Goal: Communication & Community: Answer question/provide support

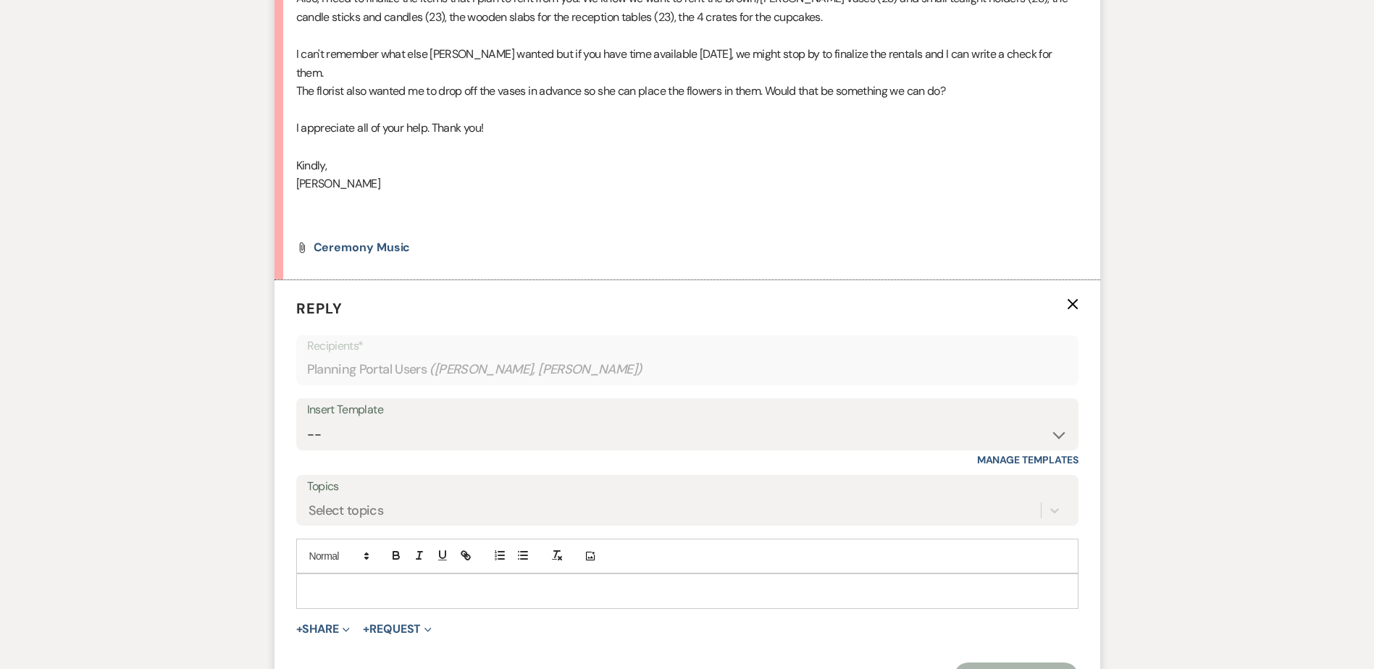
scroll to position [633, 0]
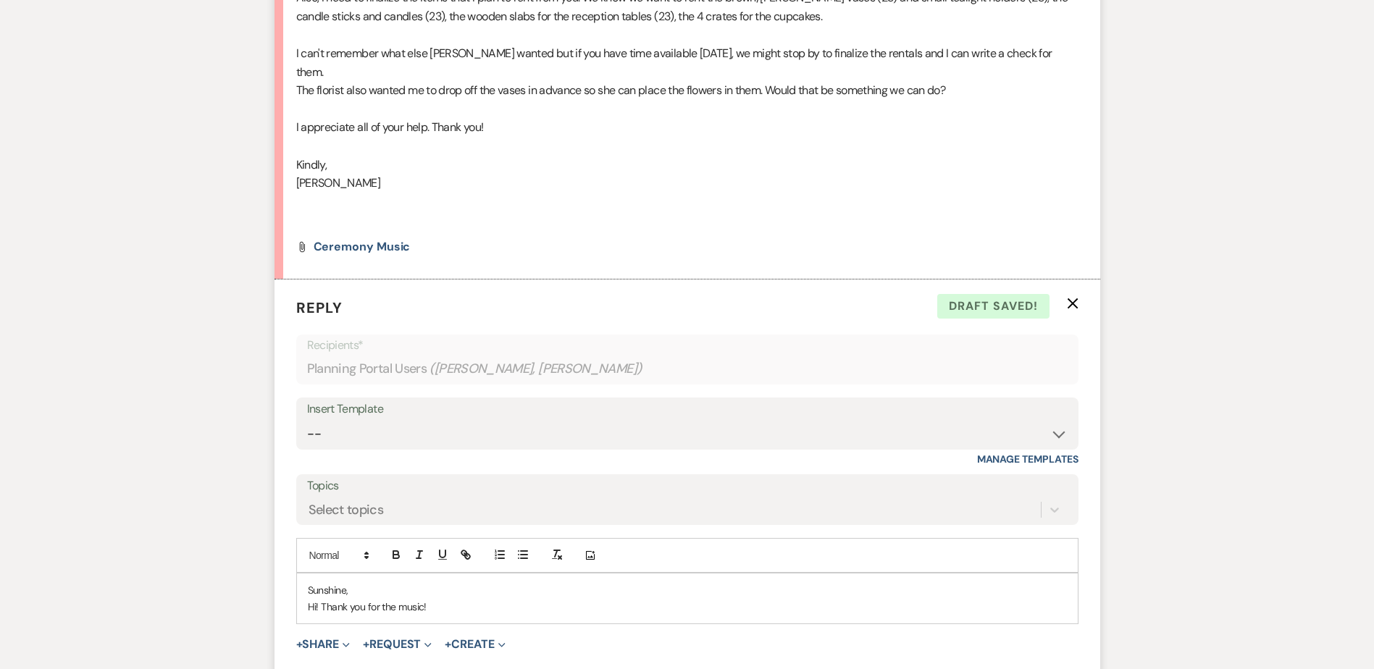
click at [501, 599] on p "Hi! Thank you for the music!" at bounding box center [687, 607] width 759 height 16
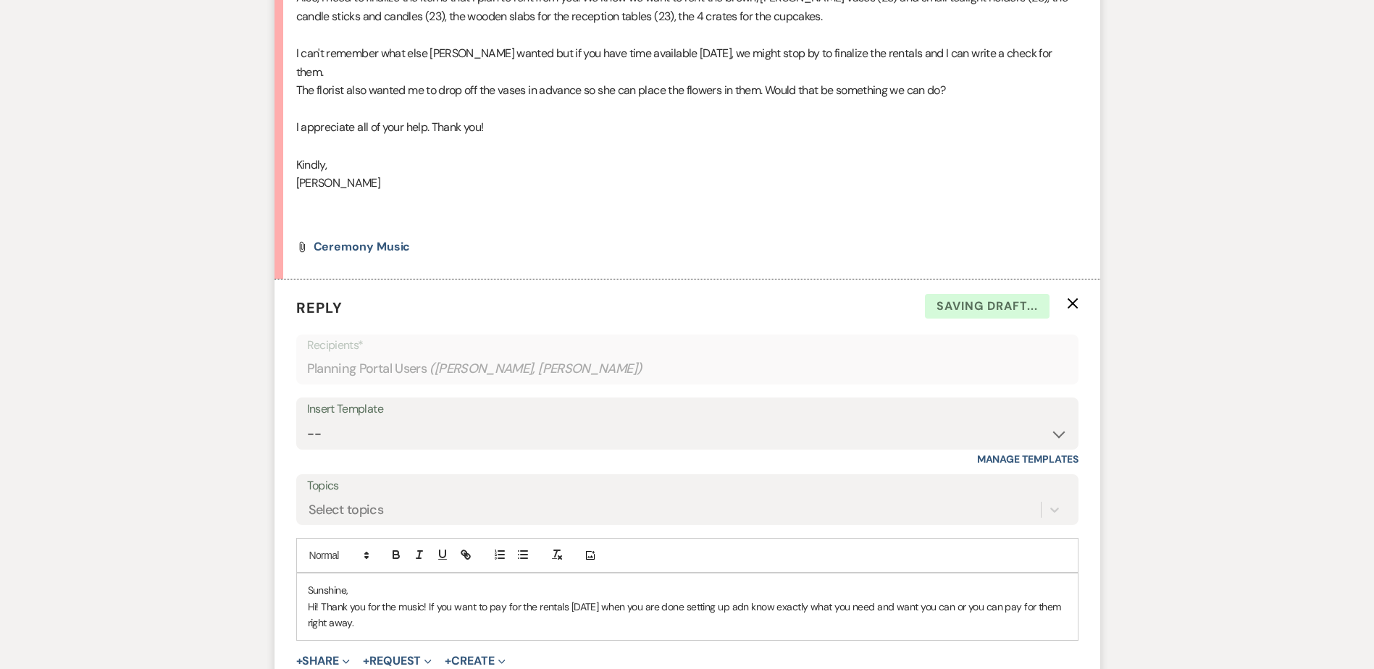
drag, startPoint x: 760, startPoint y: 585, endPoint x: 760, endPoint y: 626, distance: 41.3
click at [760, 599] on p "Hi! Thank you for the music! If you want to pay for the rentals [DATE] when you…" at bounding box center [687, 615] width 759 height 33
drag, startPoint x: 648, startPoint y: 583, endPoint x: 677, endPoint y: 580, distance: 28.4
click at [649, 599] on p "Hi! Thank you for the music! If you want to pay for the rentals [DATE] when you…" at bounding box center [687, 615] width 759 height 33
click at [473, 604] on p "Hi! Thank you for the music! If you want to pay for the rentals [DATE] when you…" at bounding box center [687, 615] width 759 height 33
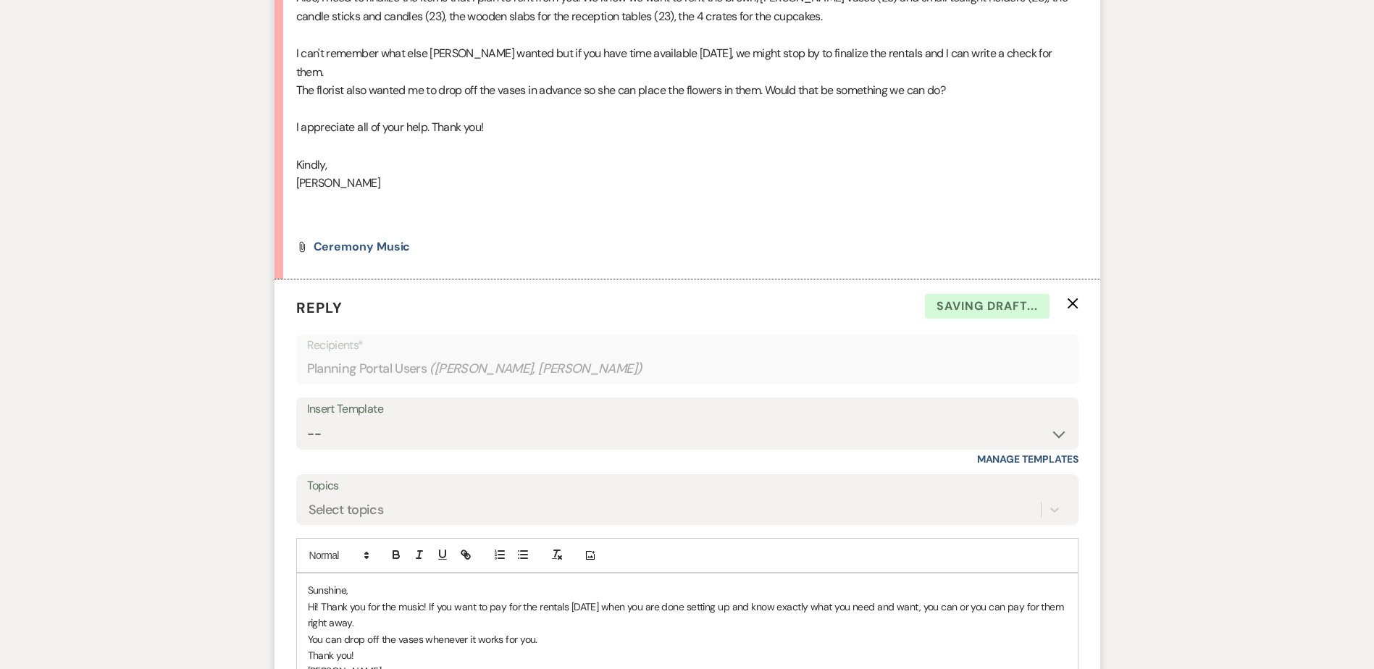
click at [391, 664] on p "[PERSON_NAME]" at bounding box center [687, 672] width 759 height 16
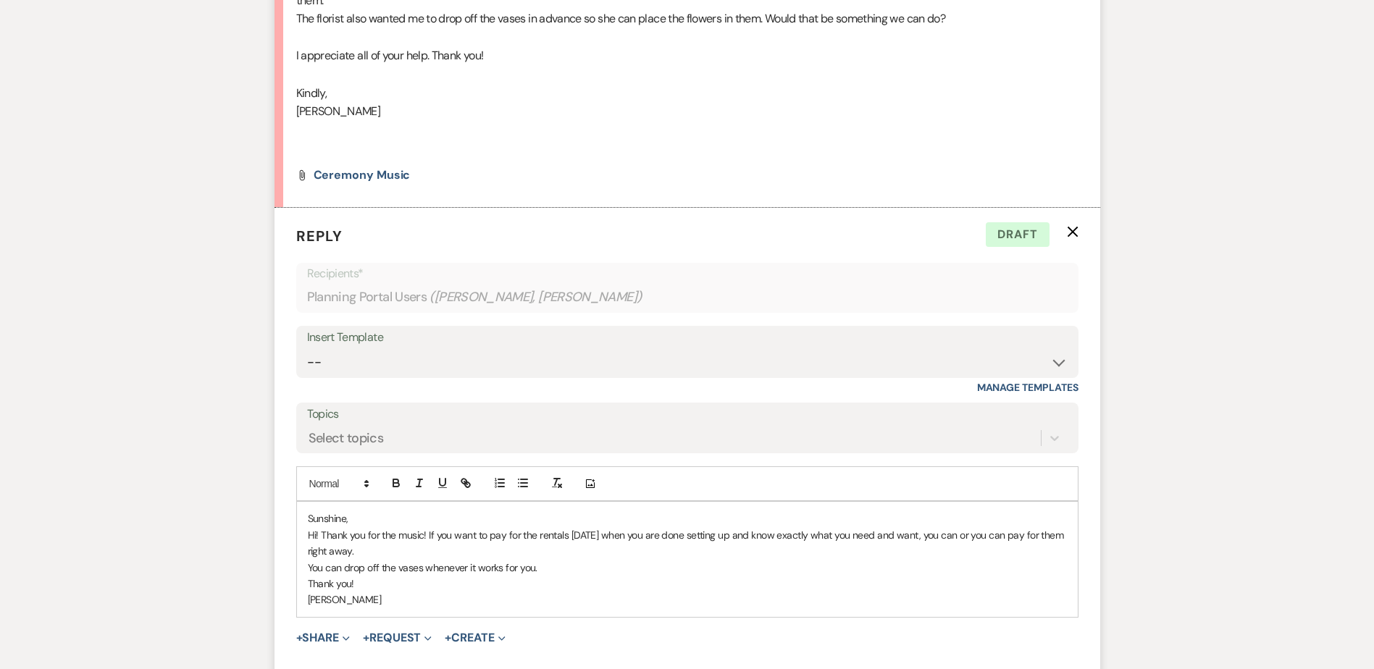
scroll to position [705, 0]
click at [441, 532] on p "Hi! Thank you for the music! If you want to pay for the rentals [DATE] when you…" at bounding box center [687, 543] width 759 height 33
click at [429, 575] on p "Thank you!" at bounding box center [687, 583] width 759 height 16
click at [425, 575] on p "Thank you!" at bounding box center [687, 583] width 759 height 16
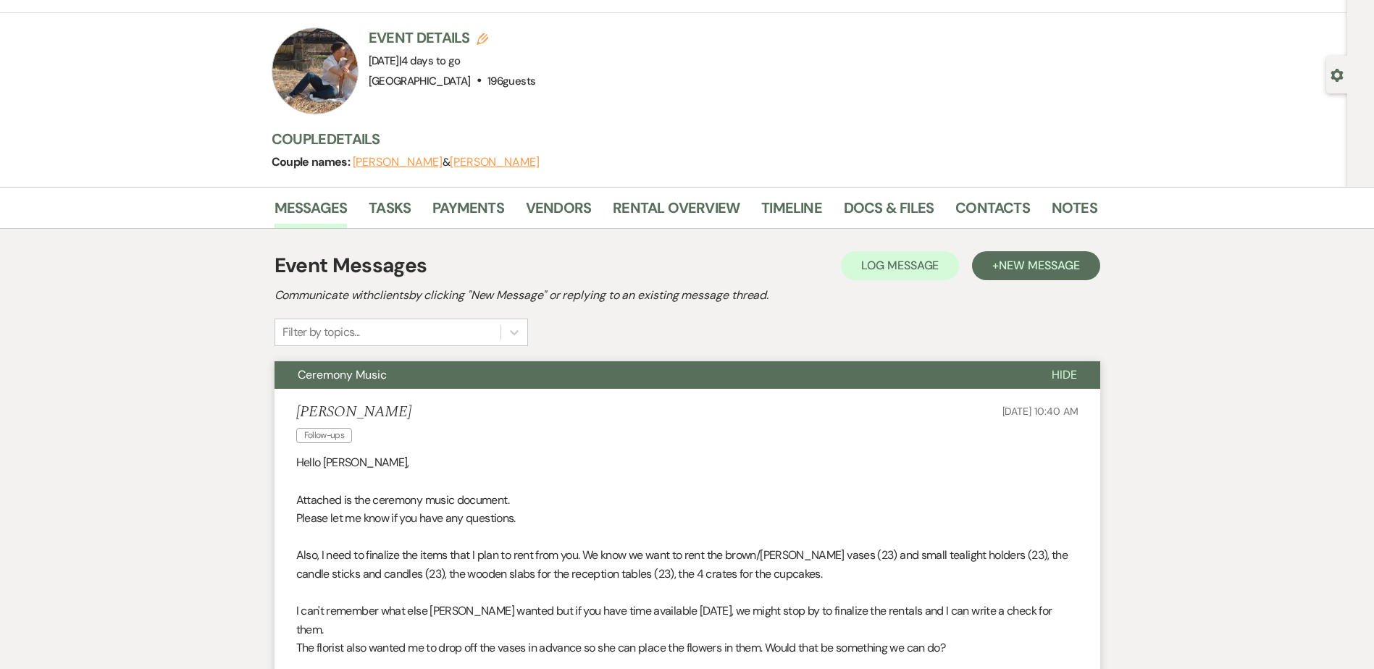
scroll to position [0, 0]
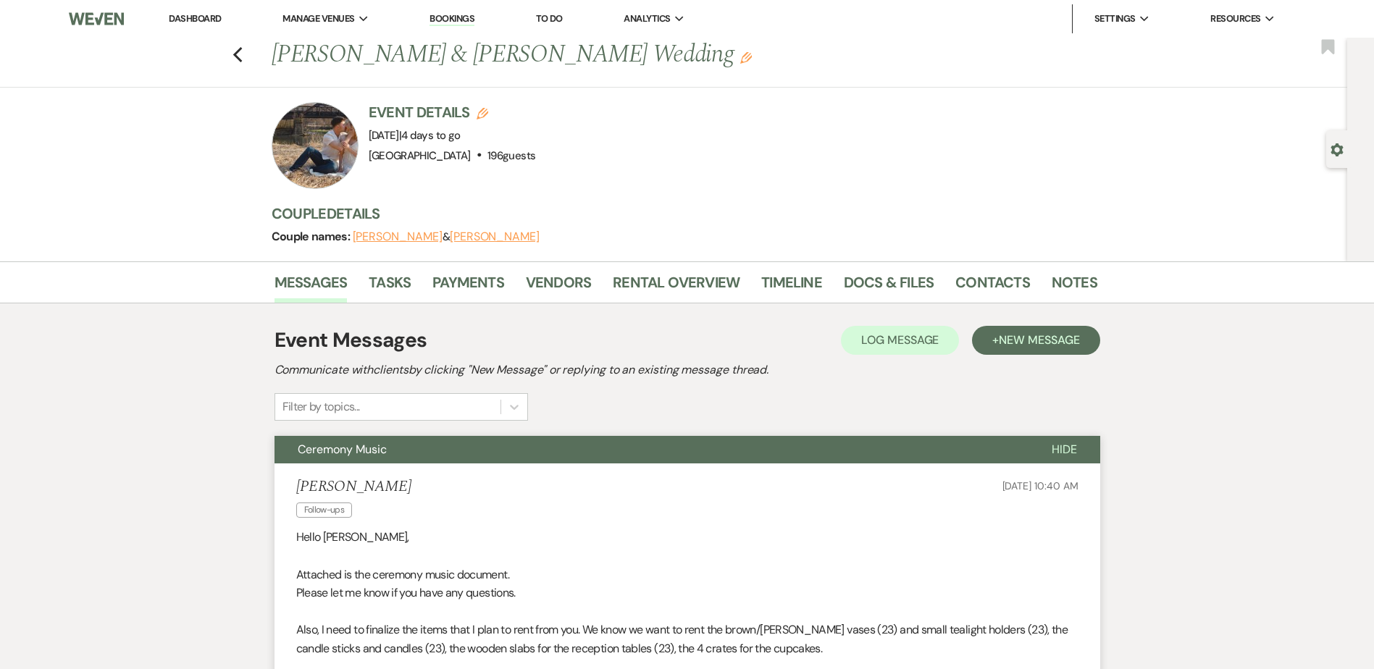
click at [203, 21] on link "Dashboard" at bounding box center [195, 18] width 52 height 12
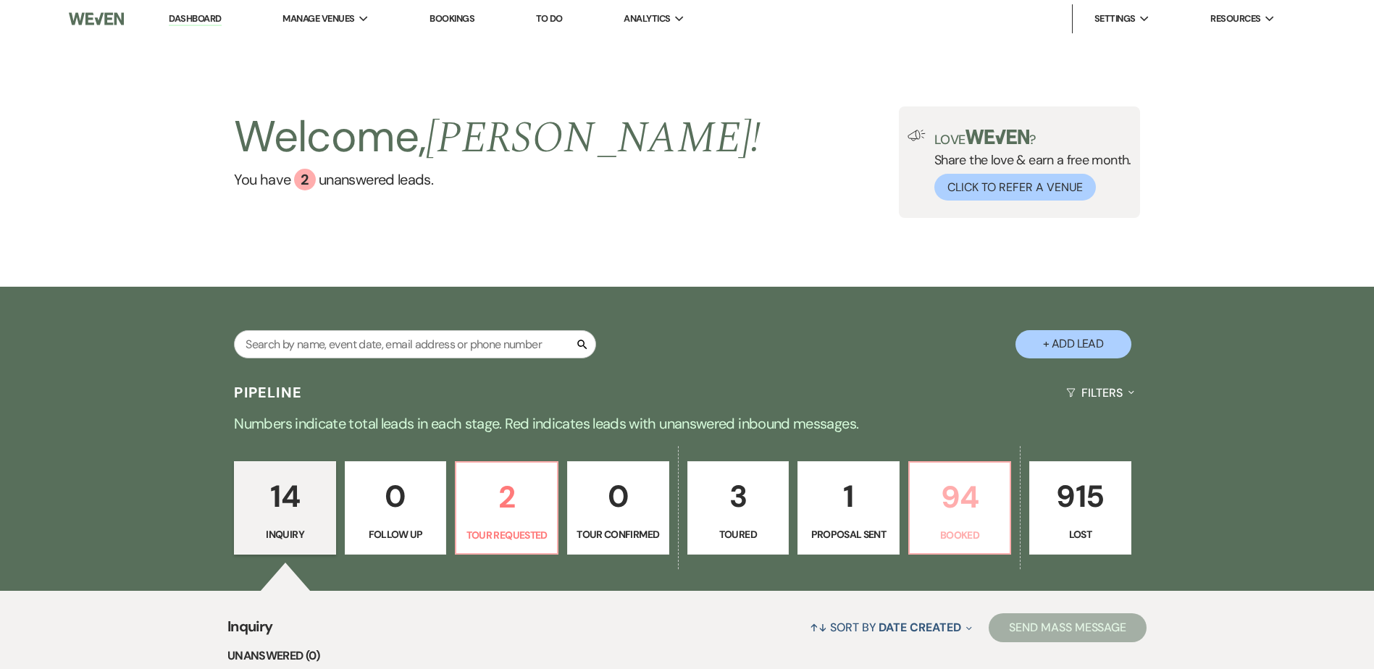
click at [964, 526] on link "94 Booked" at bounding box center [961, 509] width 104 height 94
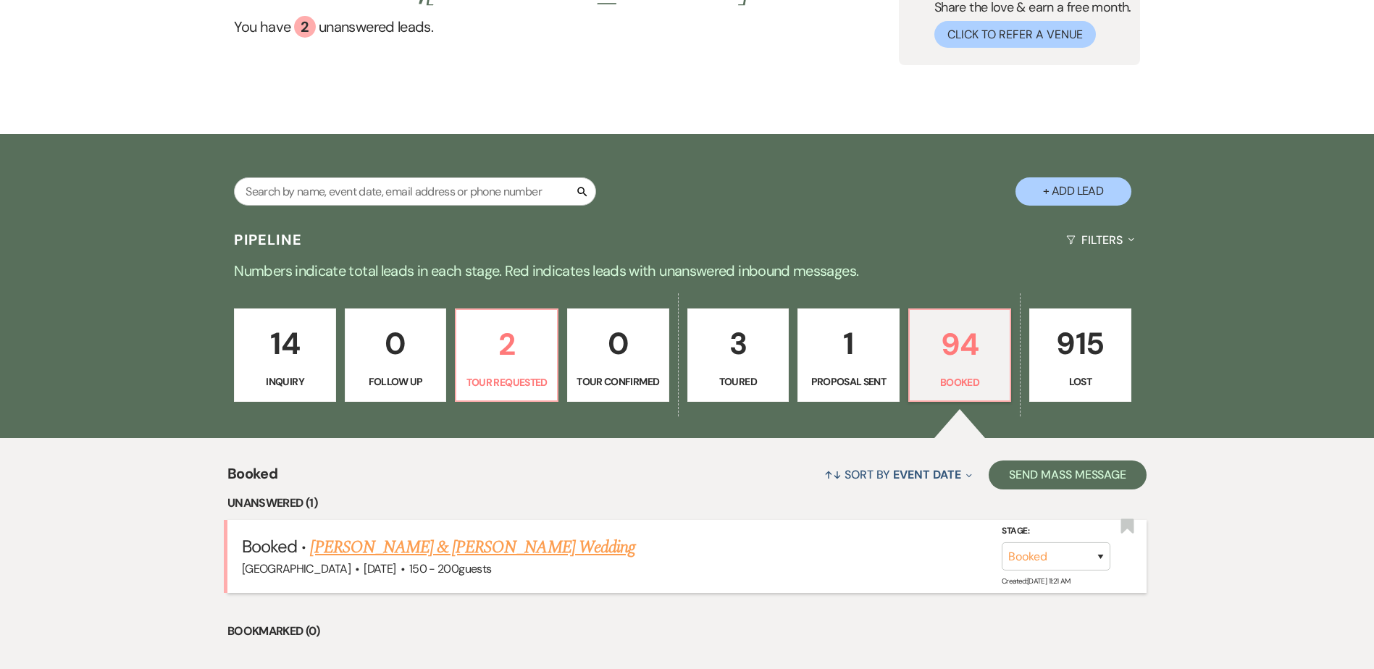
scroll to position [154, 0]
click at [548, 544] on link "[PERSON_NAME] & [PERSON_NAME] Wedding" at bounding box center [472, 547] width 325 height 26
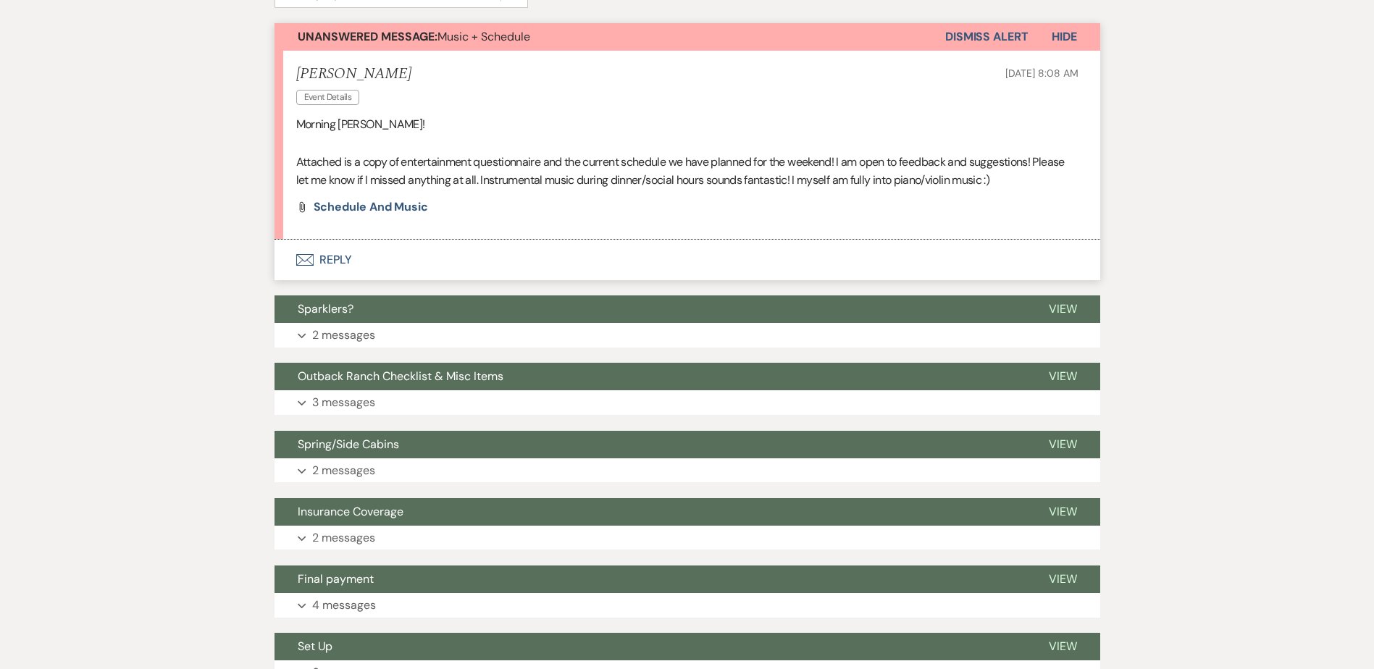
scroll to position [435, 0]
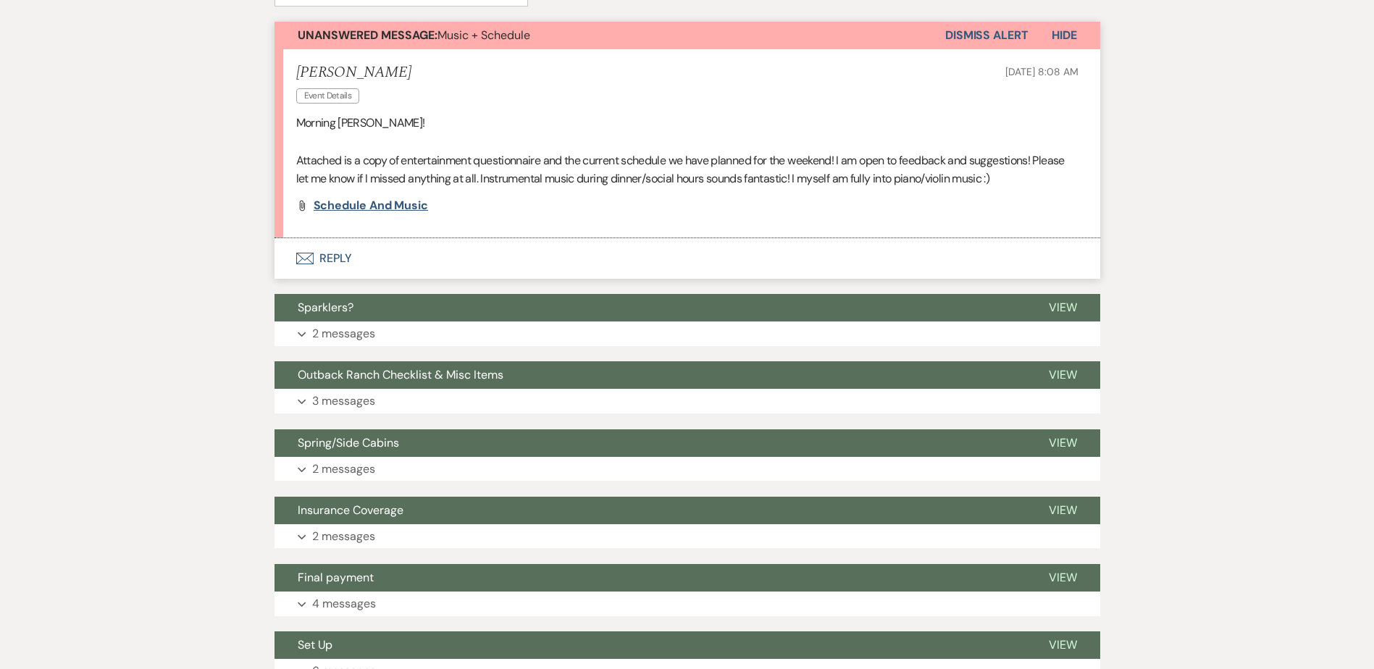
click at [408, 203] on span "Schedule and Music" at bounding box center [371, 205] width 115 height 15
click at [334, 259] on button "Envelope Reply" at bounding box center [688, 258] width 826 height 41
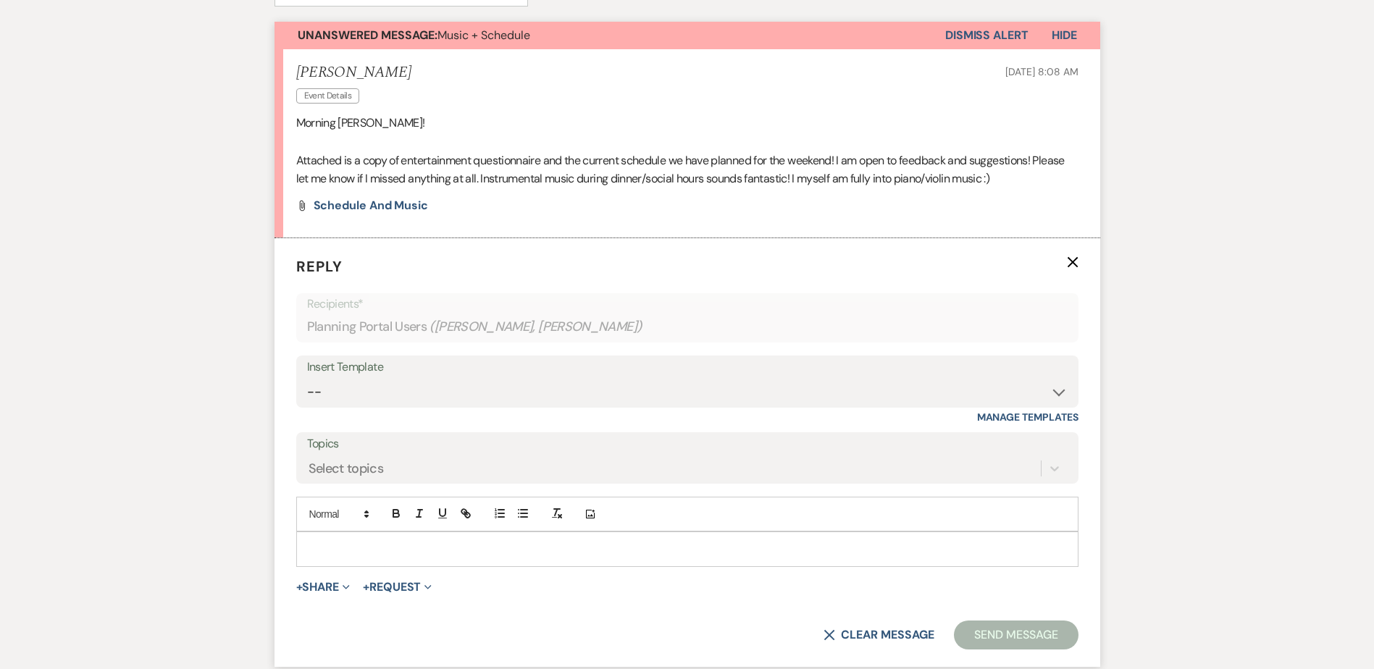
click at [360, 541] on p at bounding box center [687, 549] width 759 height 16
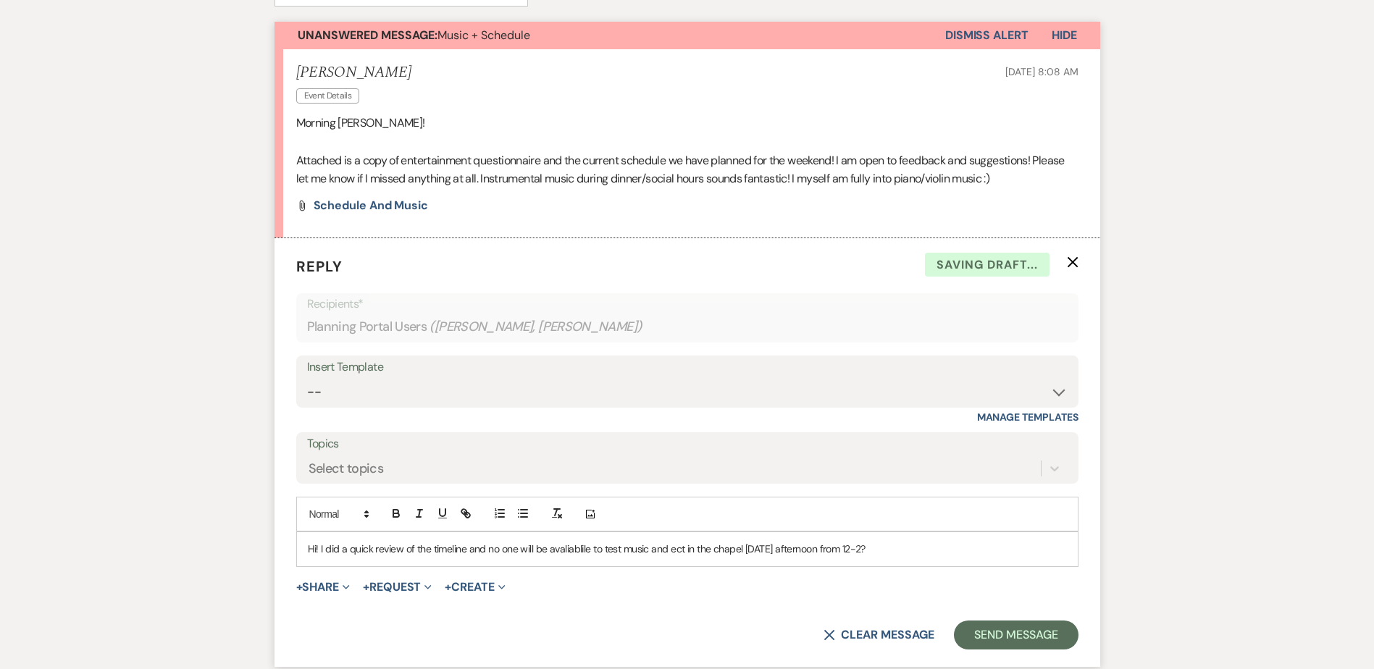
click at [921, 546] on p "Hi! I did a quick review of the timeline and no one will be avaliablile to test…" at bounding box center [687, 549] width 759 height 16
click at [919, 549] on p "Hi! I did a quick review of the timeline and no one will be available to test m…" at bounding box center [687, 549] width 759 height 16
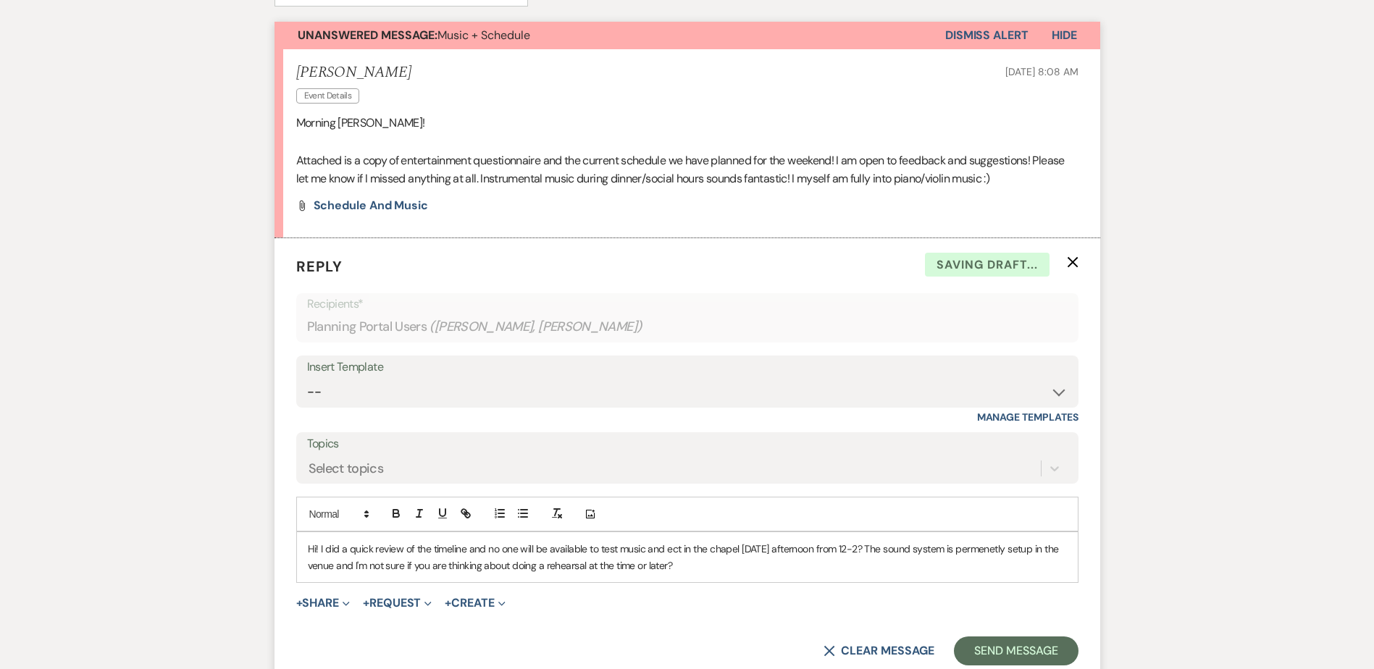
click at [719, 575] on div "Hi! I did a quick review of the timeline and no one will be available to test m…" at bounding box center [687, 558] width 781 height 50
drag, startPoint x: 338, startPoint y: 565, endPoint x: 353, endPoint y: 593, distance: 31.8
click at [339, 566] on p "Hi! I did a quick review of the timeline, and no one will be available to test …" at bounding box center [687, 557] width 759 height 33
click at [588, 565] on p "Hi! I did a quick review of the timeline, and no one will be available to test …" at bounding box center [687, 557] width 759 height 33
click at [824, 569] on p "Hi! I did a quick review of the timeline, and no one will be available to test …" at bounding box center [687, 557] width 759 height 33
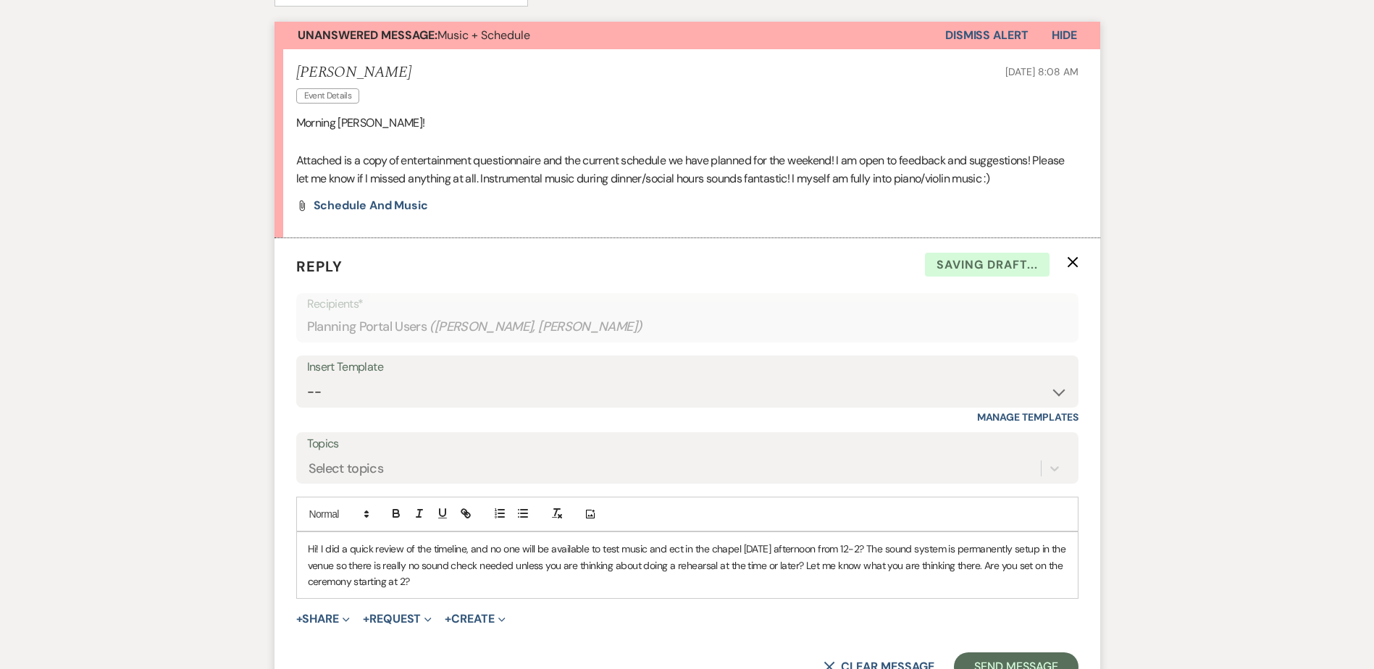
click at [454, 586] on p "Hi! I did a quick review of the timeline, and no one will be available to test …" at bounding box center [687, 565] width 759 height 49
click at [647, 589] on p "Hi! I did a quick review of the timeline, and no one will be available to test …" at bounding box center [687, 565] width 759 height 49
drag, startPoint x: 623, startPoint y: 582, endPoint x: 608, endPoint y: 586, distance: 15.8
click at [607, 586] on p "Hi! I did a quick review of the timeline, and no one will be available to test …" at bounding box center [687, 565] width 759 height 49
click at [623, 584] on p "Hi! I did a quick review of the timeline, and no one will be available to test …" at bounding box center [687, 565] width 759 height 49
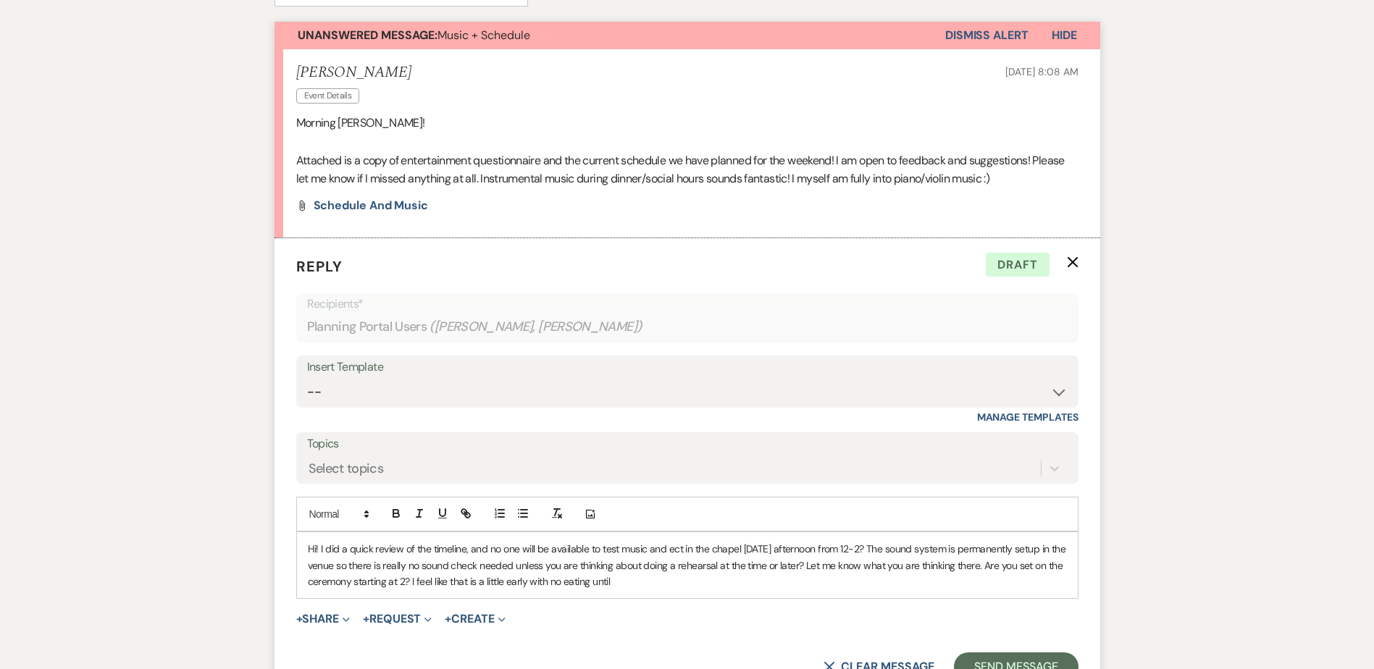
click at [560, 585] on p "Hi! I did a quick review of the timeline, and no one will be available to test …" at bounding box center [687, 565] width 759 height 49
click at [642, 577] on p "Hi! I did a quick review of the timeline, and no one will be available to test …" at bounding box center [687, 565] width 759 height 49
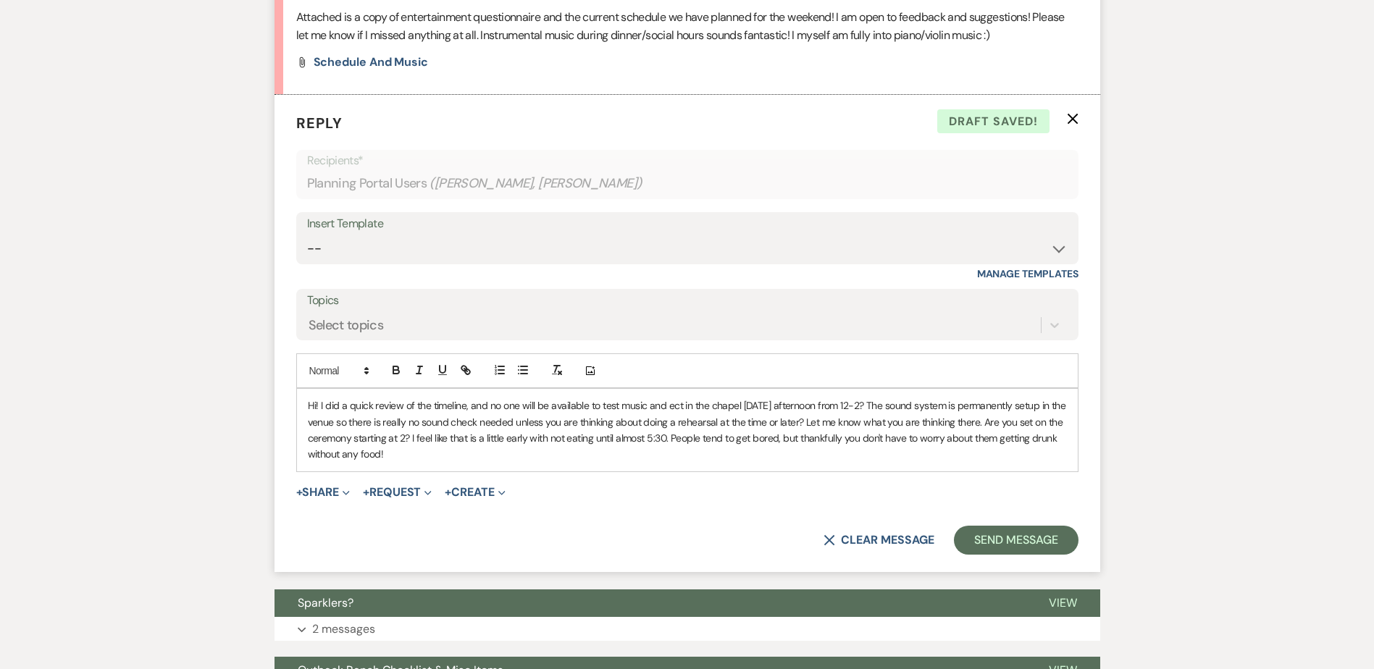
scroll to position [579, 0]
drag, startPoint x: 804, startPoint y: 419, endPoint x: 816, endPoint y: 444, distance: 27.9
click at [804, 420] on p "Hi! I did a quick review of the timeline, and no one will be available to test …" at bounding box center [687, 429] width 759 height 65
click at [830, 424] on p "Hi! I did a quick review of the timeline, and no one will be available to test …" at bounding box center [687, 429] width 759 height 65
drag, startPoint x: 997, startPoint y: 422, endPoint x: 1004, endPoint y: 484, distance: 62.0
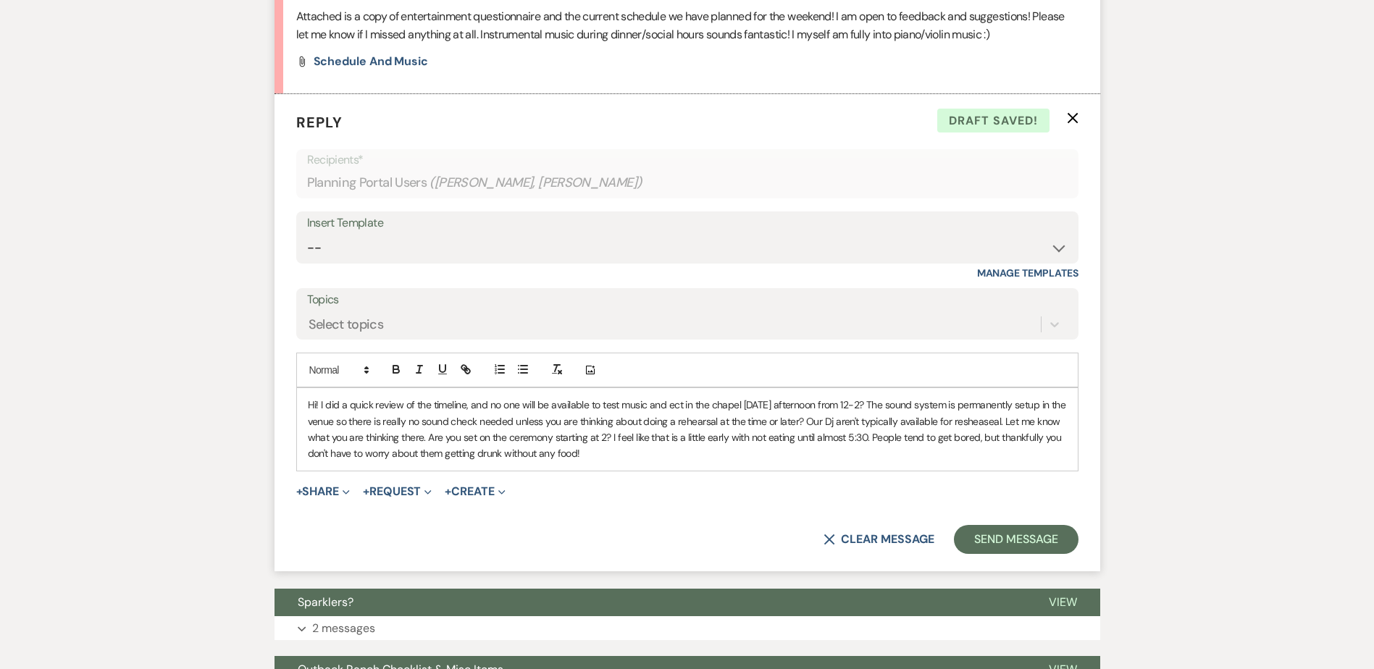
click at [997, 425] on p "Hi! I did a quick review of the timeline, and no one will be available to test …" at bounding box center [687, 429] width 759 height 65
click at [965, 446] on p "Hi! I did a quick review of the timeline, and no one will be available to test …" at bounding box center [687, 429] width 759 height 65
drag, startPoint x: 805, startPoint y: 443, endPoint x: 825, endPoint y: 430, distance: 23.7
click at [804, 441] on p "Hi! I did a quick review of the timeline, and no one will be available to test …" at bounding box center [687, 429] width 759 height 65
click at [832, 425] on p "Hi! I did a quick review of the timeline, and no one will be available to test …" at bounding box center [687, 429] width 759 height 65
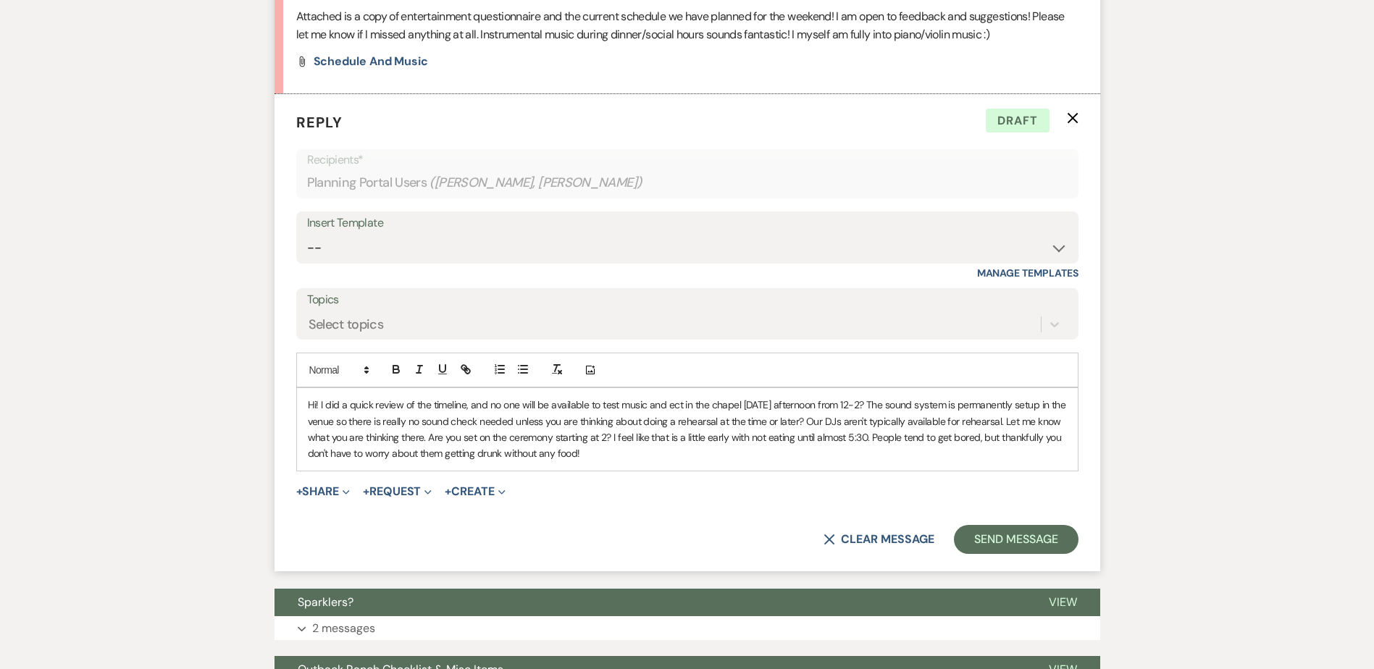
click at [685, 464] on div "Hi! I did a quick review of the timeline, and no one will be available to test …" at bounding box center [687, 429] width 781 height 83
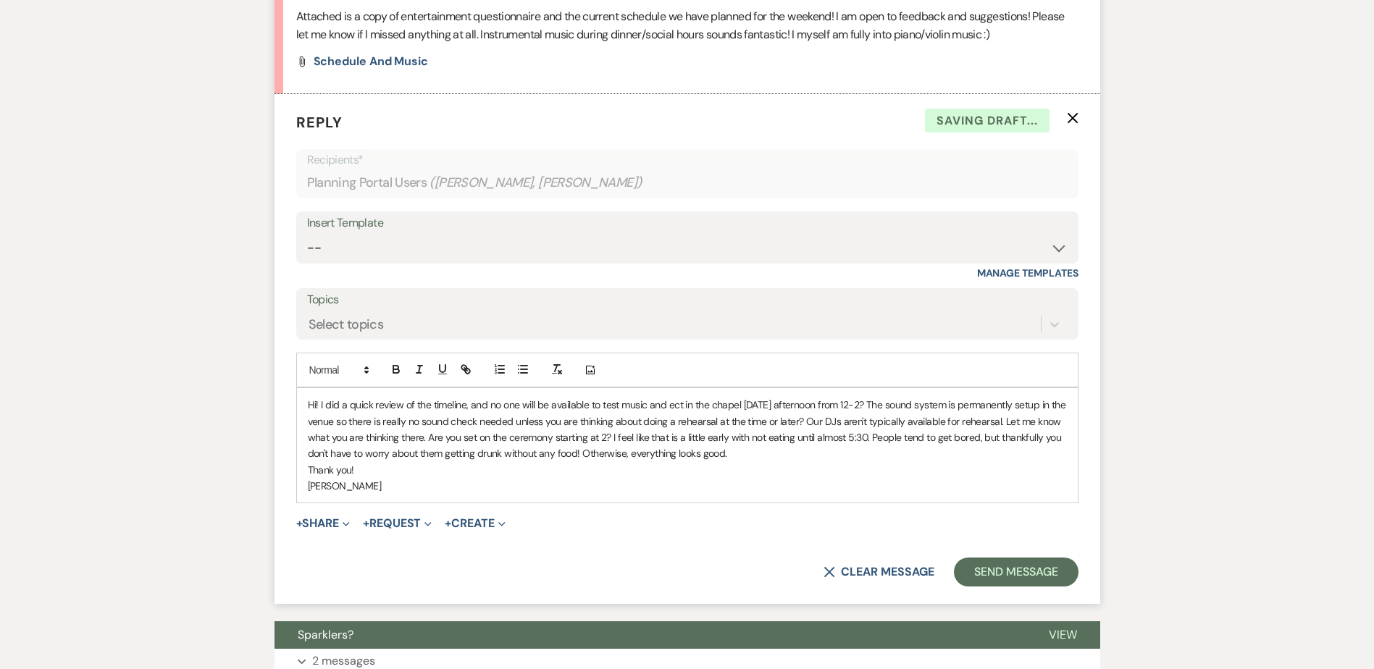
click at [519, 483] on p "[PERSON_NAME]" at bounding box center [687, 486] width 759 height 16
click at [773, 449] on p "Hi! I did a quick review of the timeline, and no one will be available to test …" at bounding box center [687, 429] width 759 height 65
click at [993, 569] on button "Send Message" at bounding box center [1016, 572] width 124 height 29
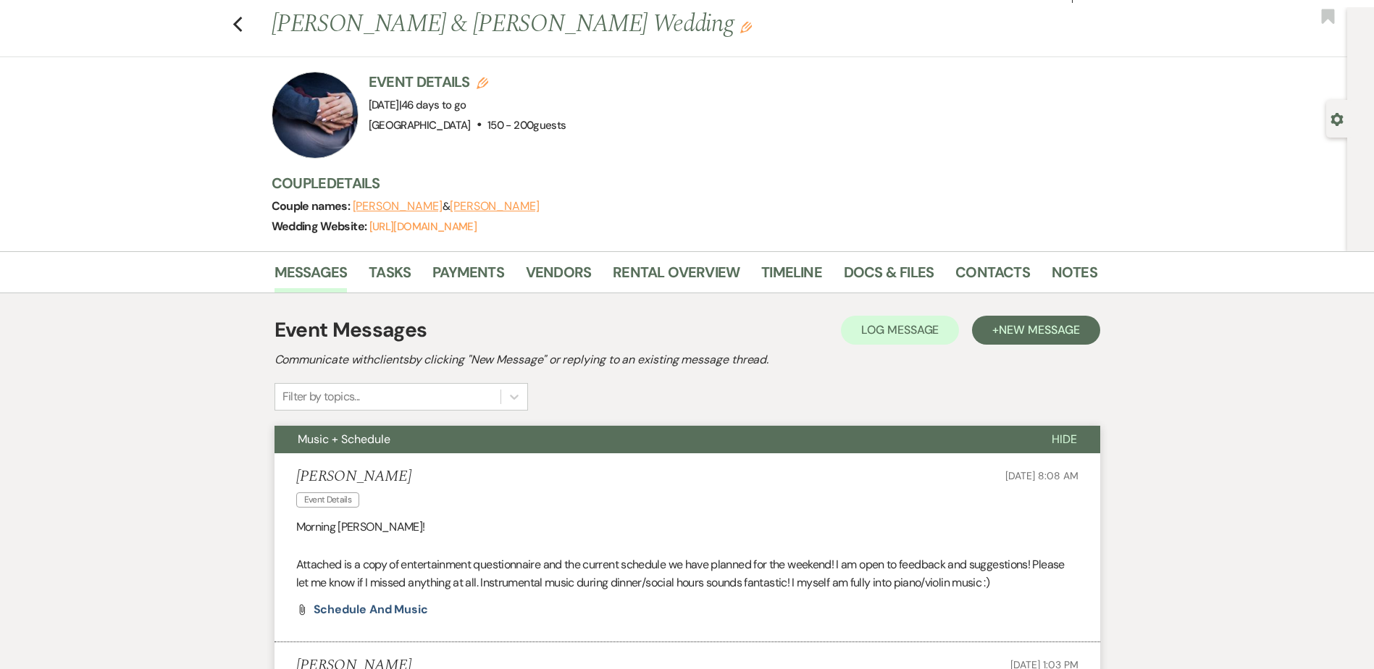
scroll to position [0, 0]
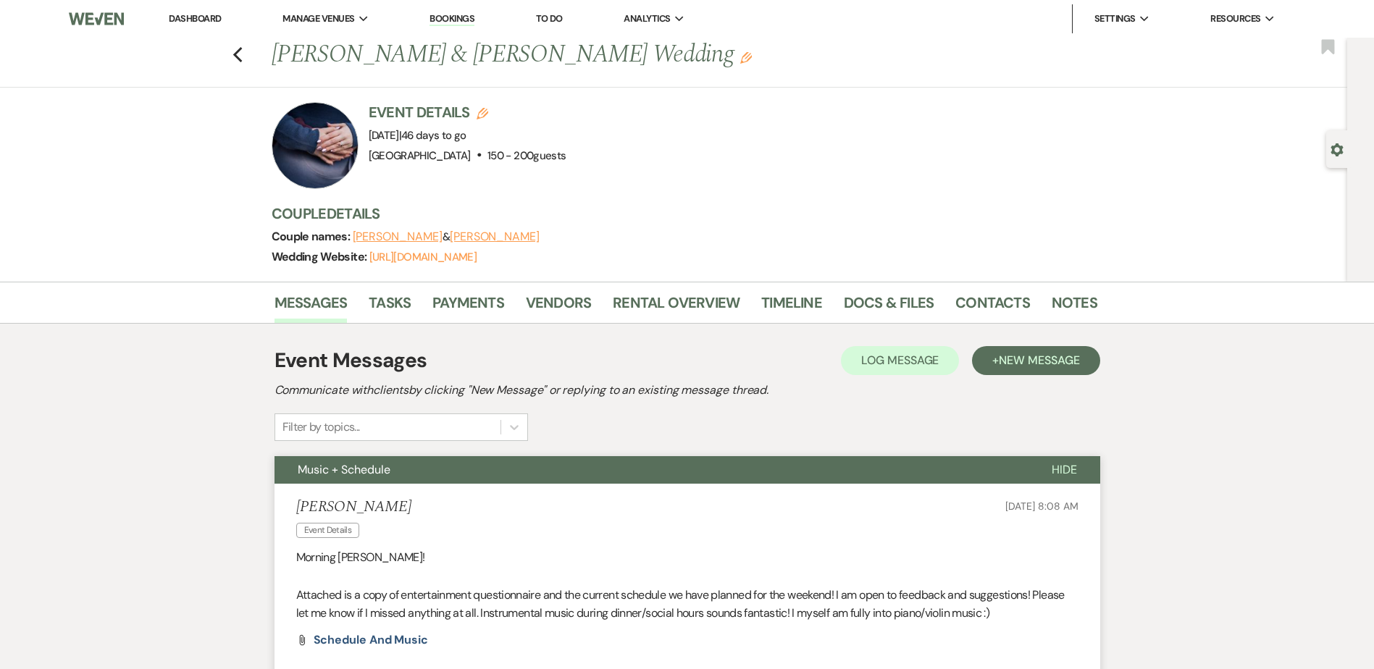
click at [206, 20] on link "Dashboard" at bounding box center [195, 18] width 52 height 12
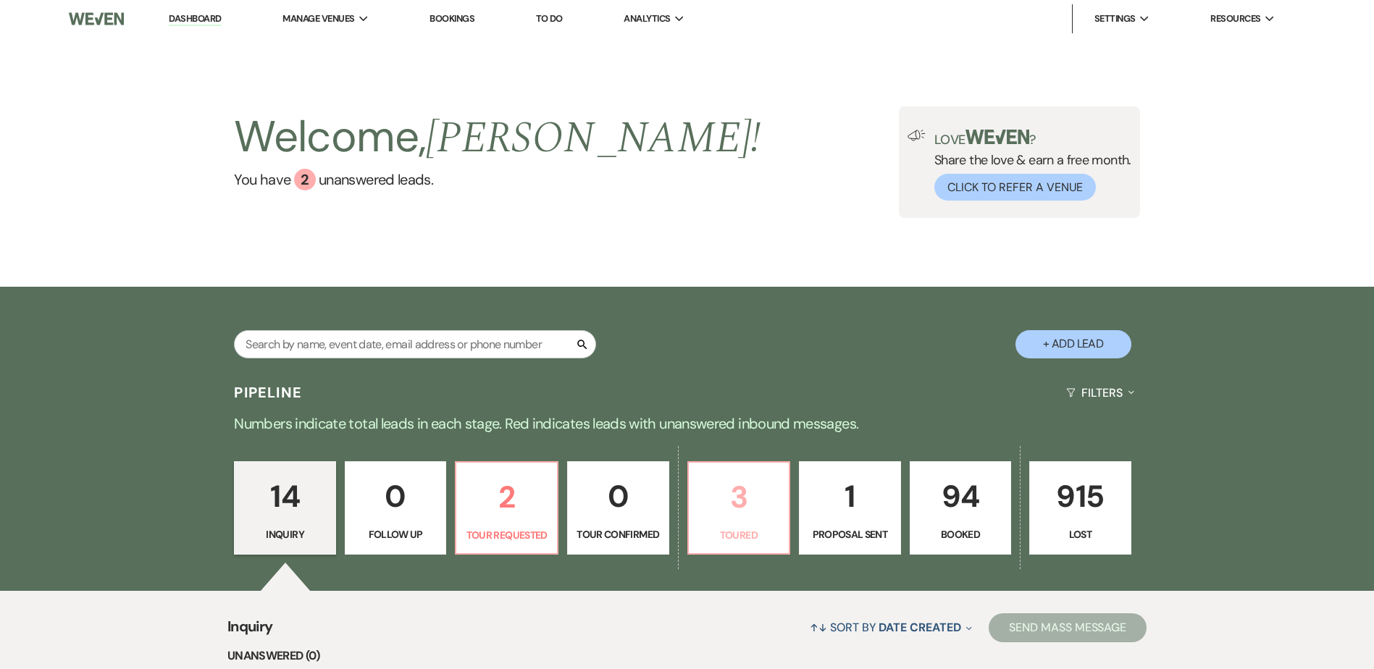
click at [709, 486] on p "3" at bounding box center [739, 497] width 83 height 49
select select "5"
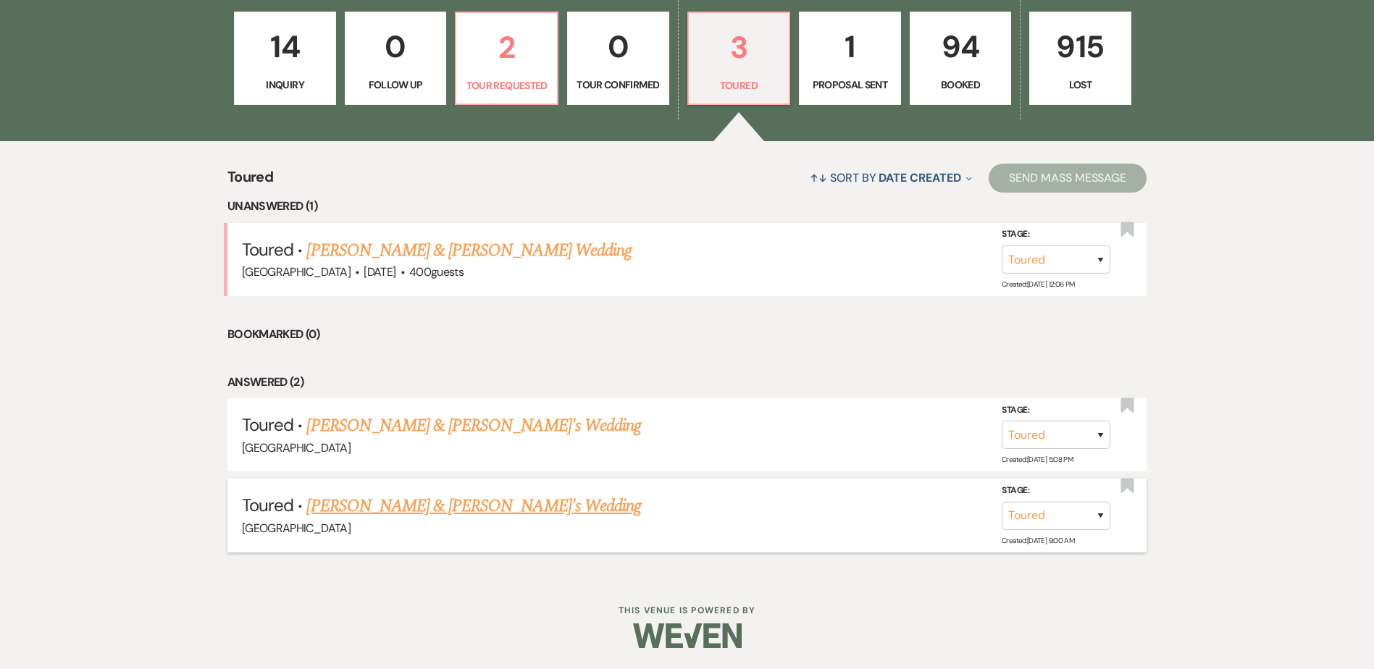
scroll to position [451, 0]
click at [506, 251] on link "[PERSON_NAME] & [PERSON_NAME] Wedding" at bounding box center [468, 250] width 325 height 26
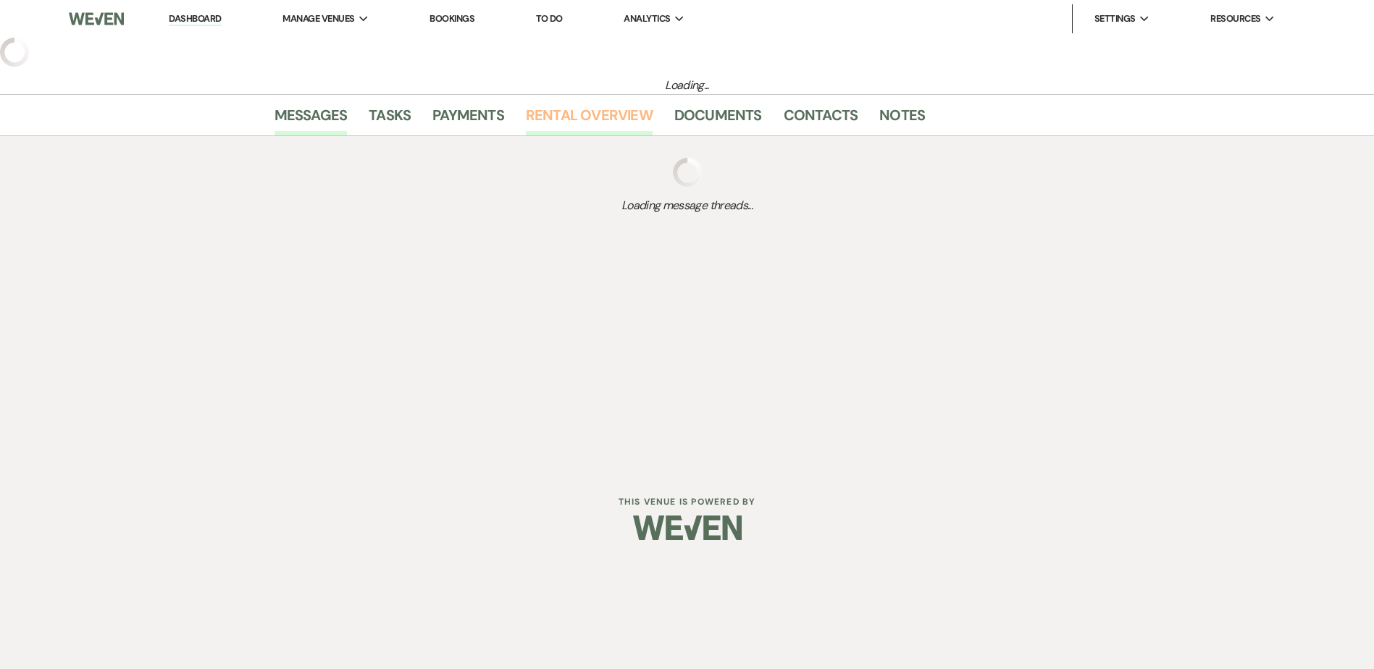
select select "5"
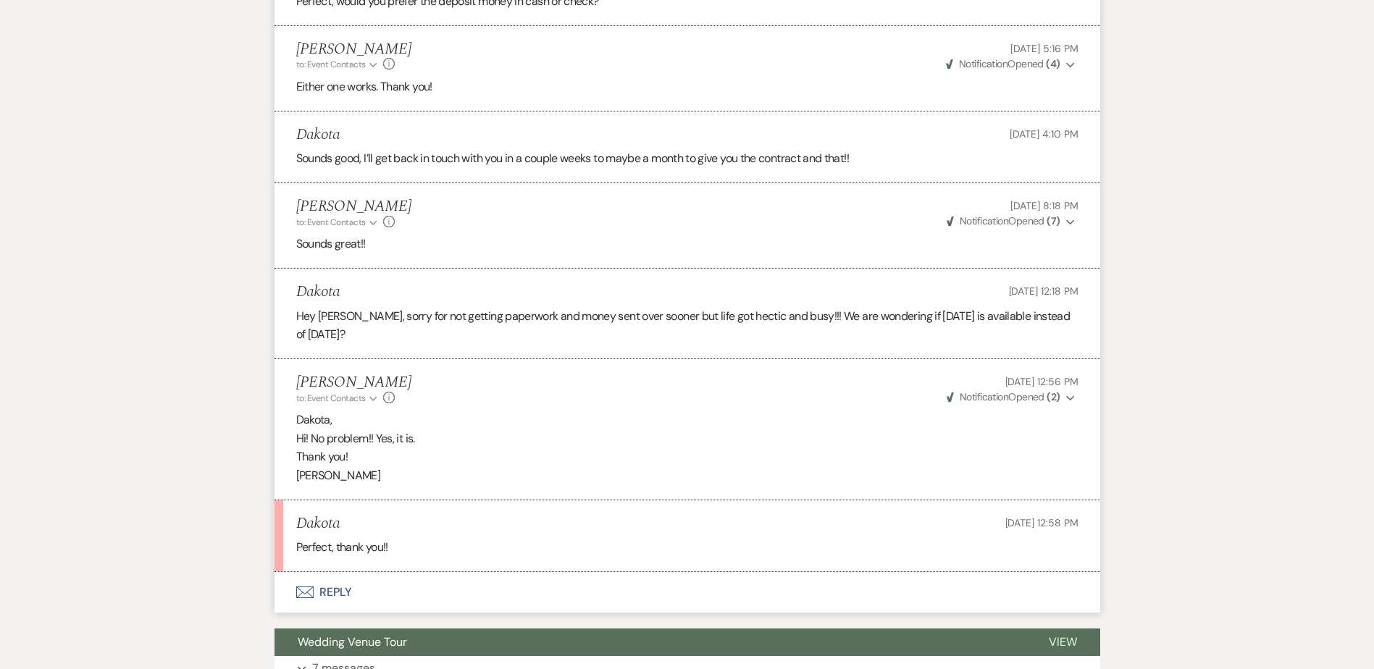
scroll to position [970, 0]
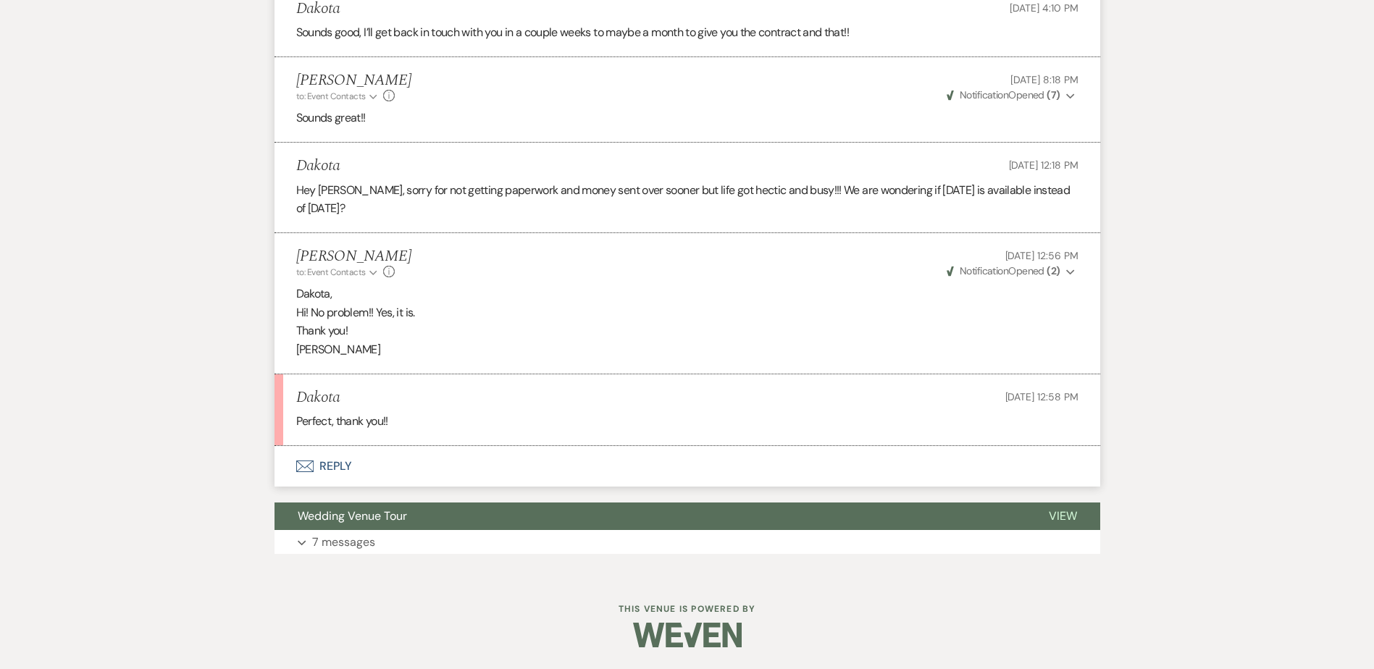
click at [340, 471] on button "Envelope Reply" at bounding box center [688, 466] width 826 height 41
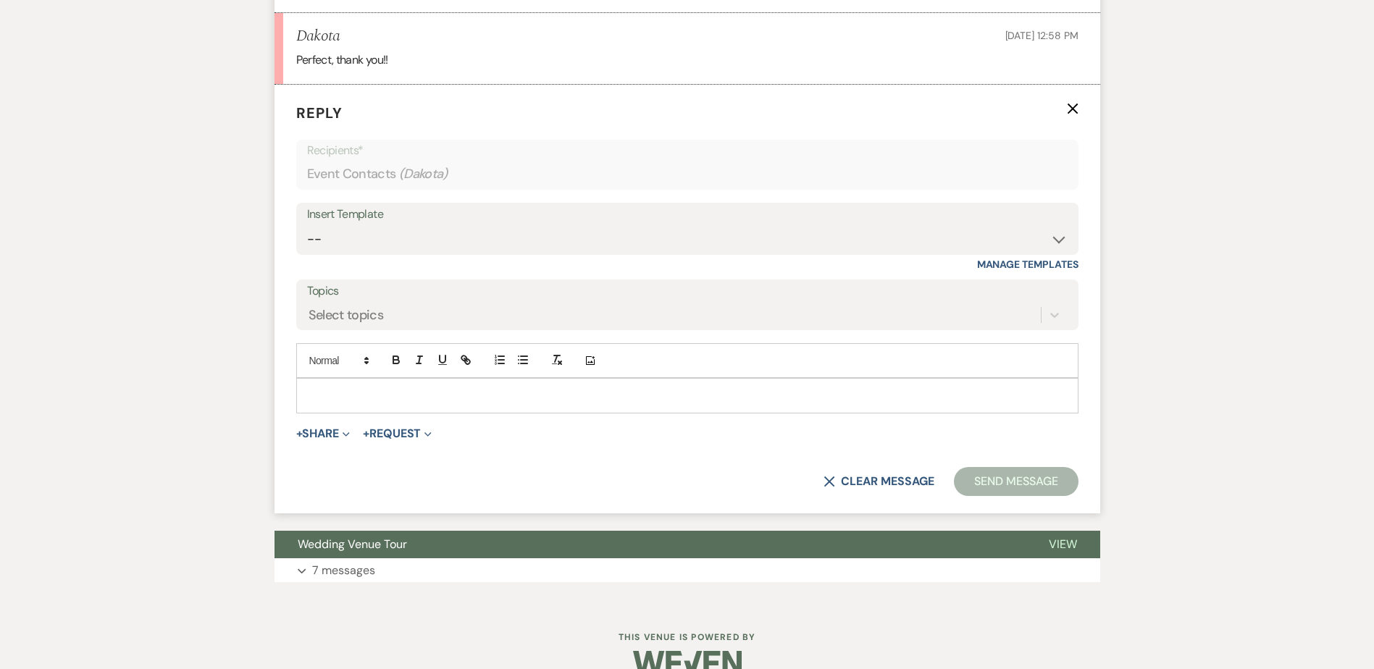
scroll to position [1332, 0]
click at [330, 380] on div at bounding box center [687, 394] width 781 height 33
click at [1021, 467] on button "Send Message" at bounding box center [1016, 481] width 124 height 29
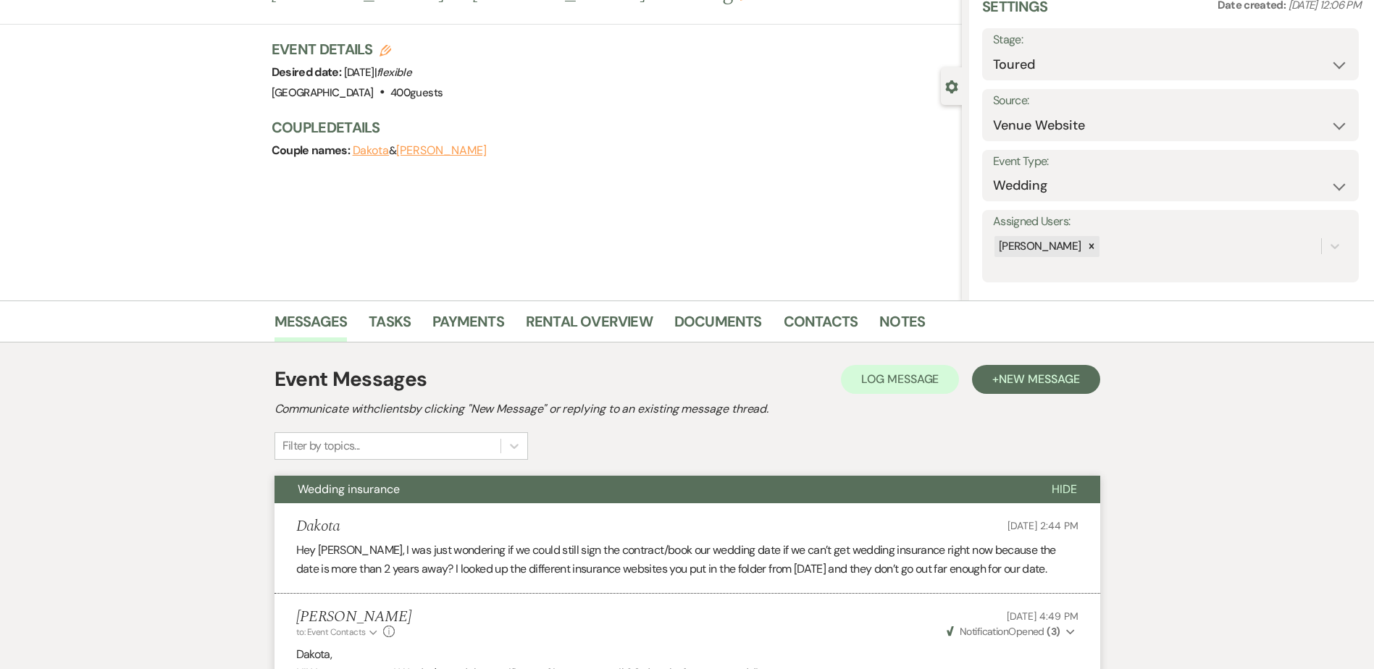
scroll to position [0, 0]
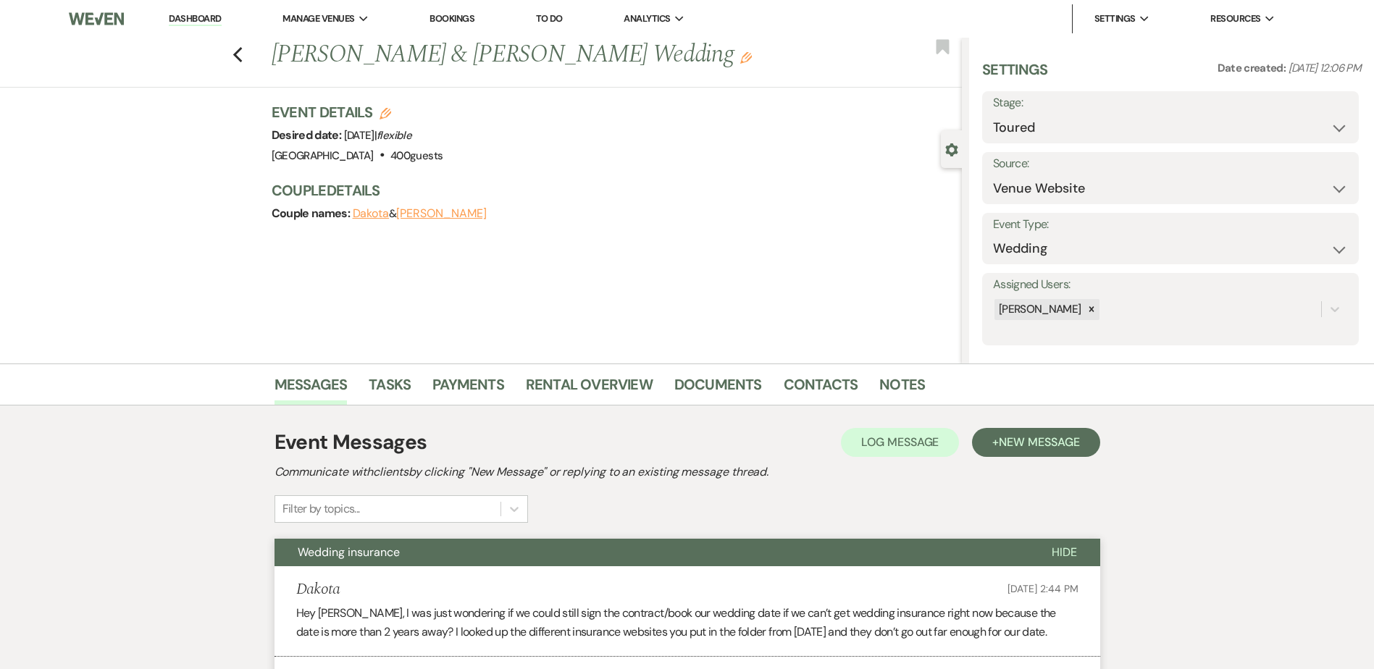
click at [202, 22] on link "Dashboard" at bounding box center [195, 19] width 52 height 14
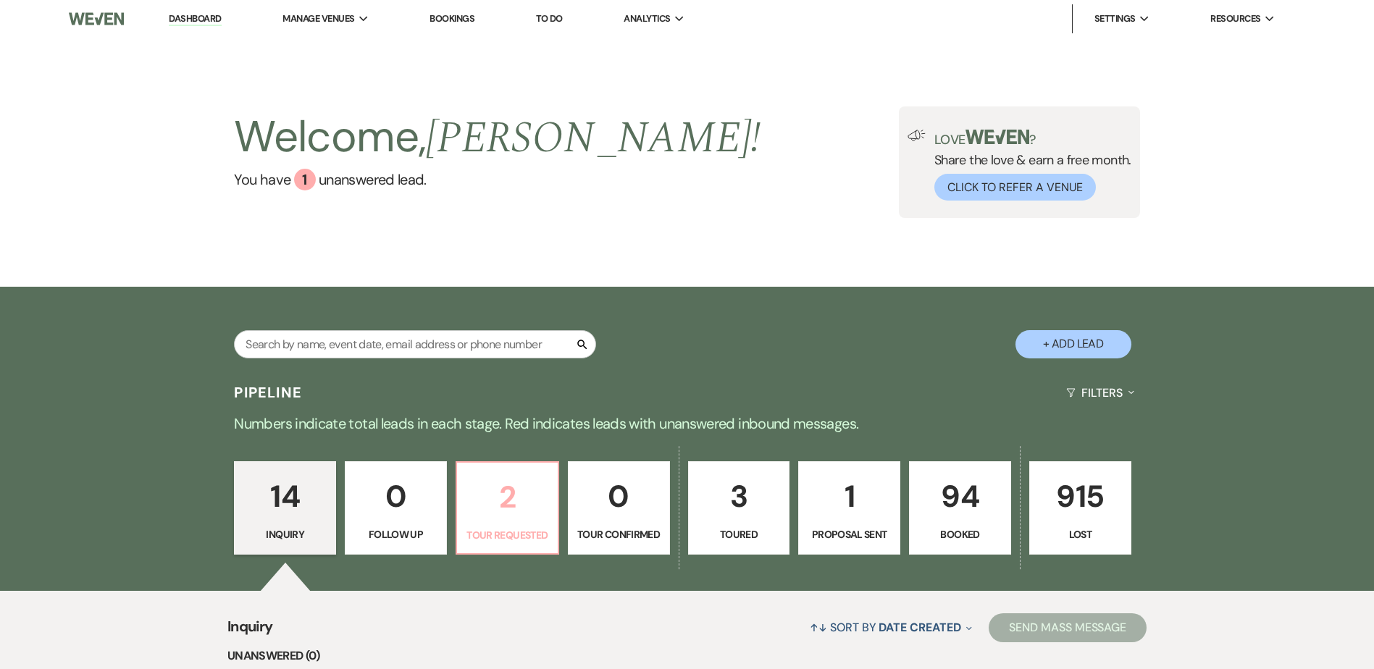
click at [508, 497] on p "2" at bounding box center [507, 497] width 83 height 49
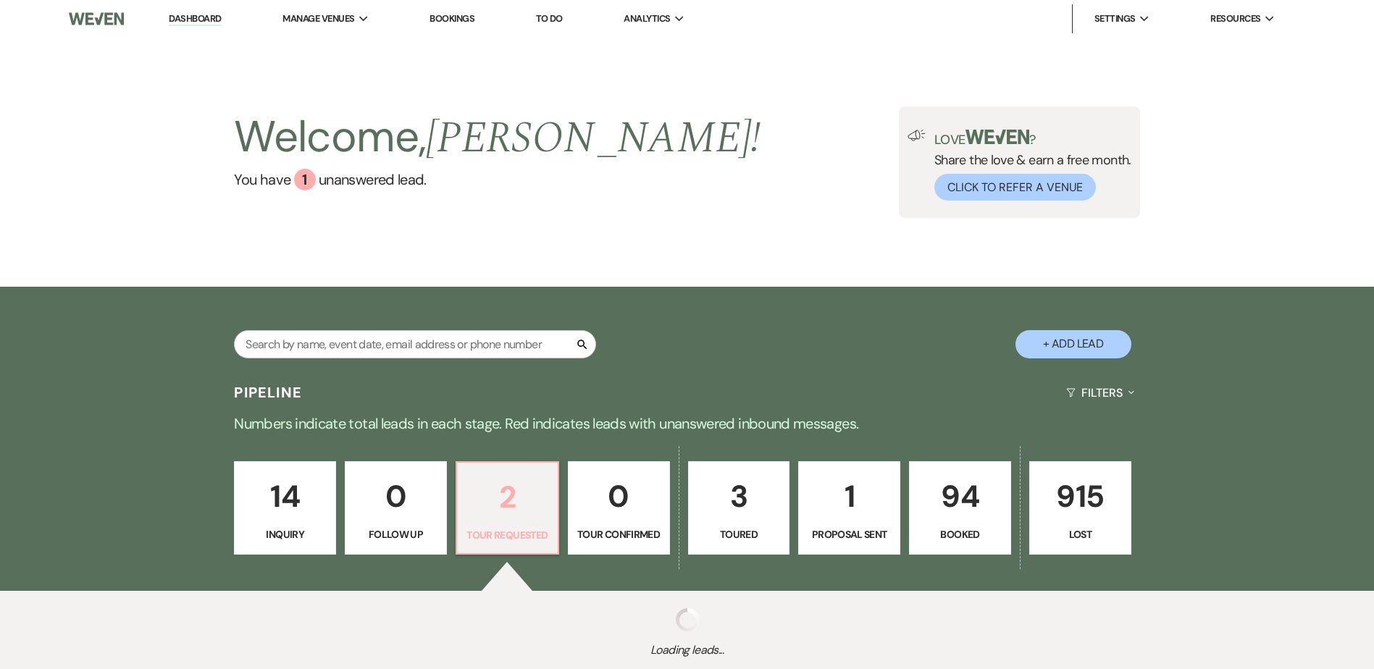
select select "2"
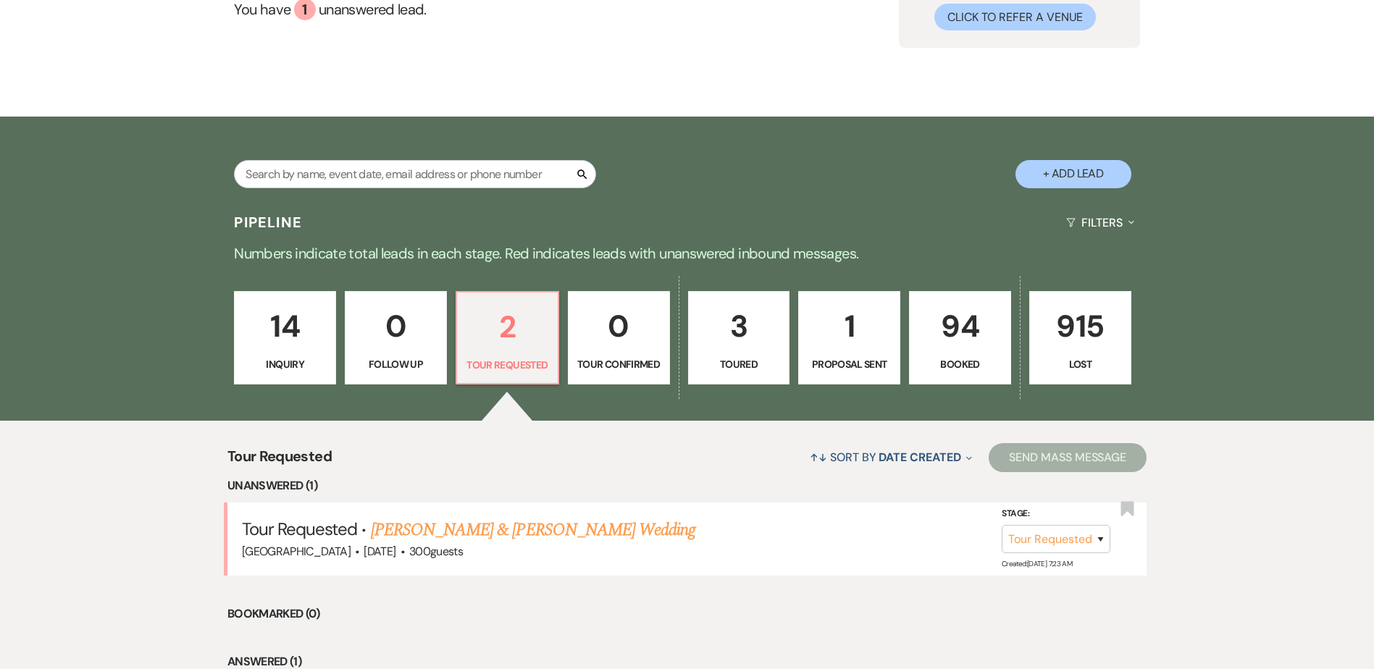
scroll to position [370, 0]
